Goal: Information Seeking & Learning: Learn about a topic

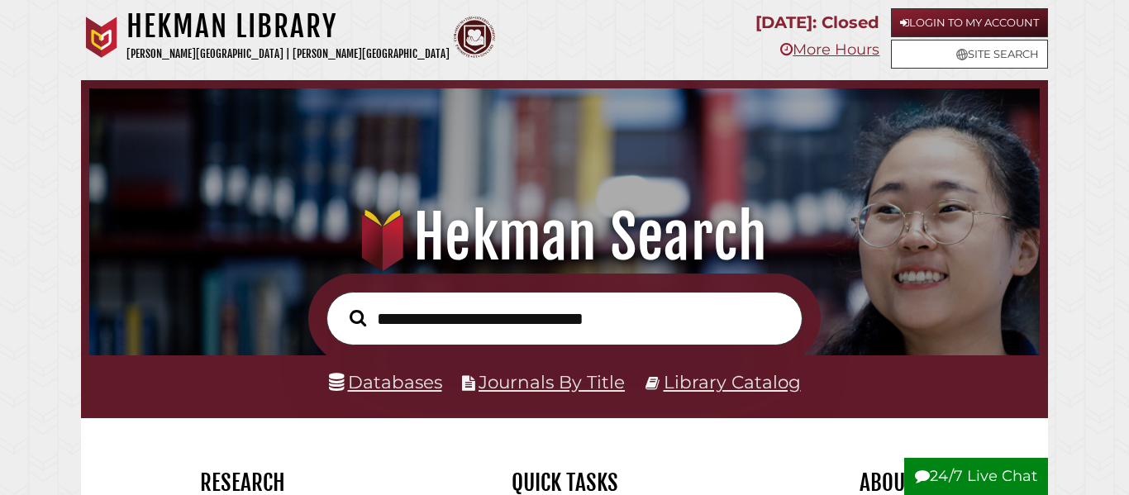
scroll to position [314, 942]
click at [397, 372] on link "Databases" at bounding box center [385, 381] width 113 height 21
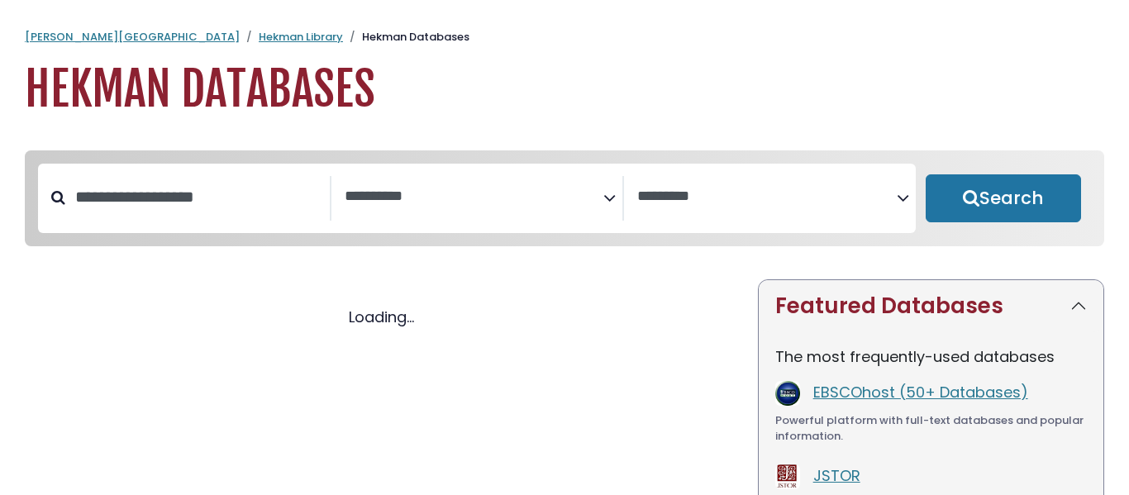
select select "Database Subject Filter"
select select "Database Vendors Filter"
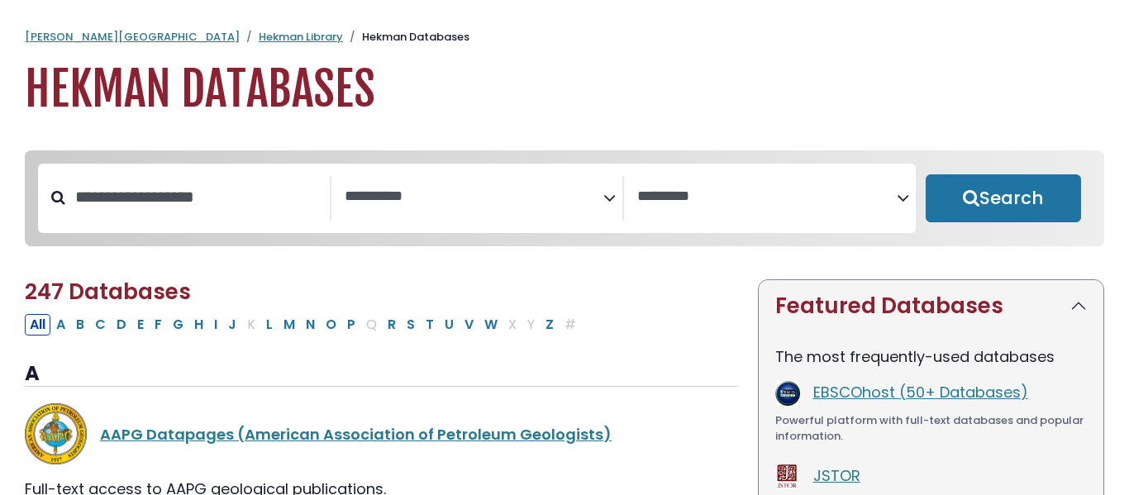
select select "Database Subject Filter"
select select "Database Vendors Filter"
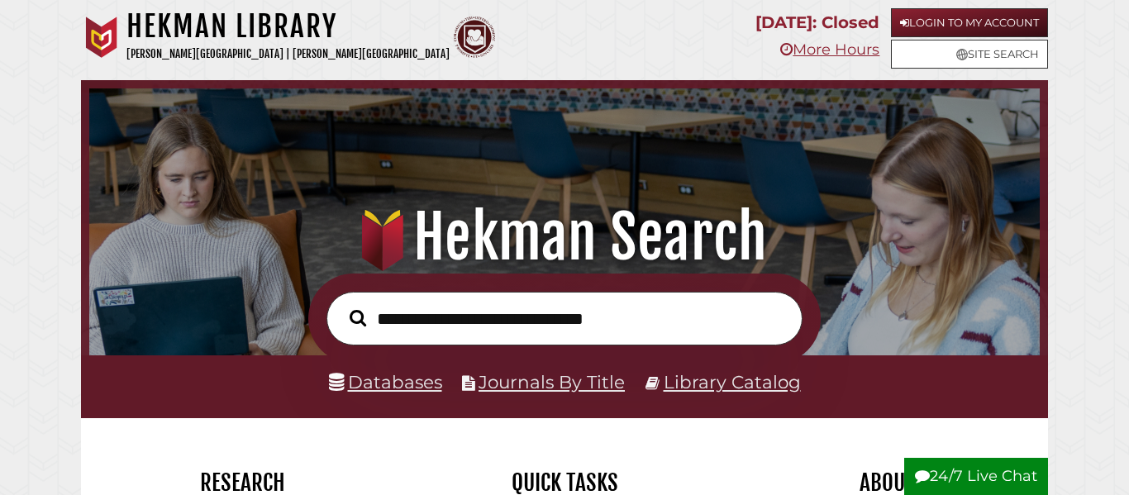
scroll to position [314, 942]
click at [732, 378] on link "Library Catalog" at bounding box center [732, 381] width 137 height 21
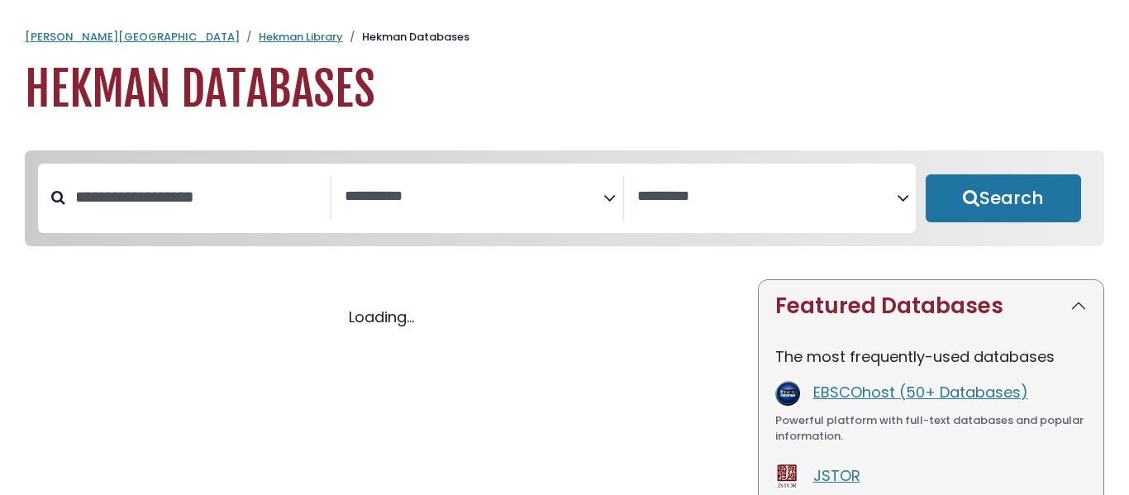
select select "Database Subject Filter"
select select "Database Vendors Filter"
select select "Database Subject Filter"
select select "Database Vendors Filter"
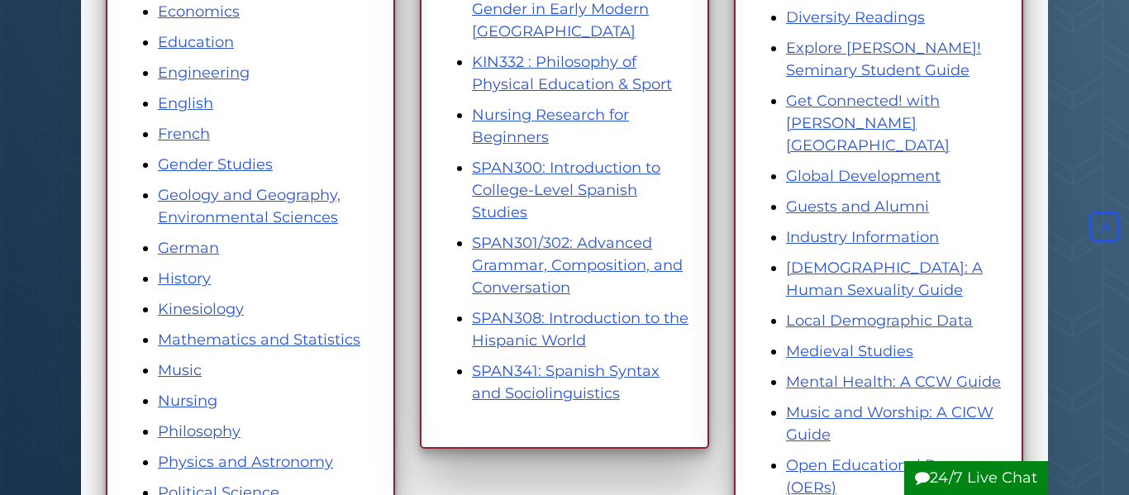
scroll to position [645, 0]
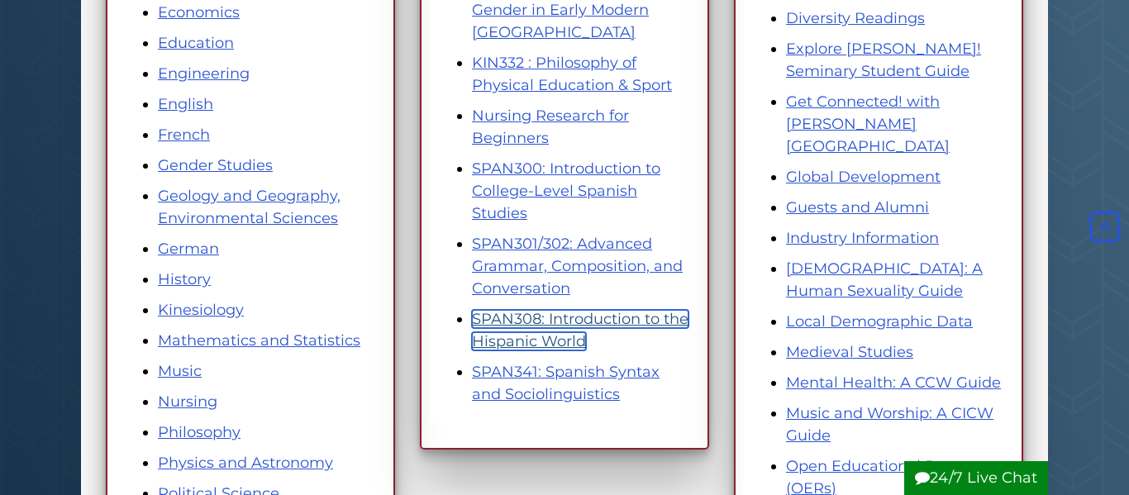
click at [559, 323] on link "SPAN308: Introduction to the Hispanic World" at bounding box center [580, 330] width 217 height 40
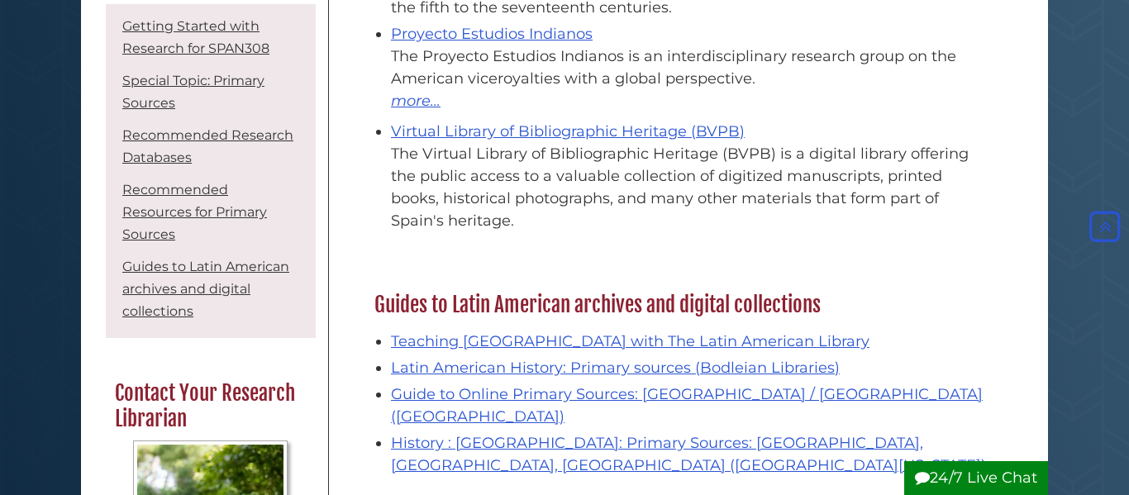
scroll to position [1934, 0]
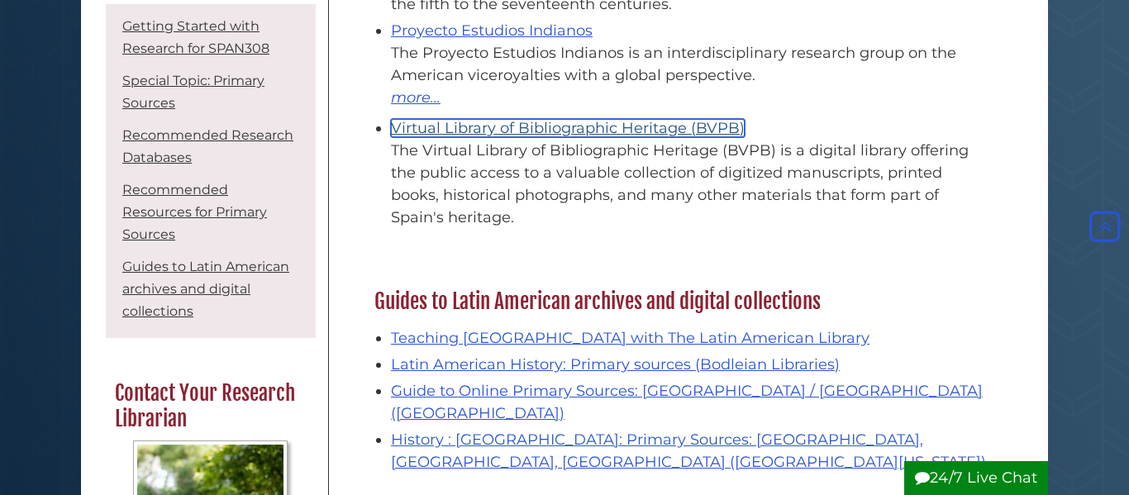
click at [540, 119] on link "Virtual Library of Bibliographic Heritage (BVPB)" at bounding box center [568, 128] width 354 height 18
